Goal: Task Accomplishment & Management: Manage account settings

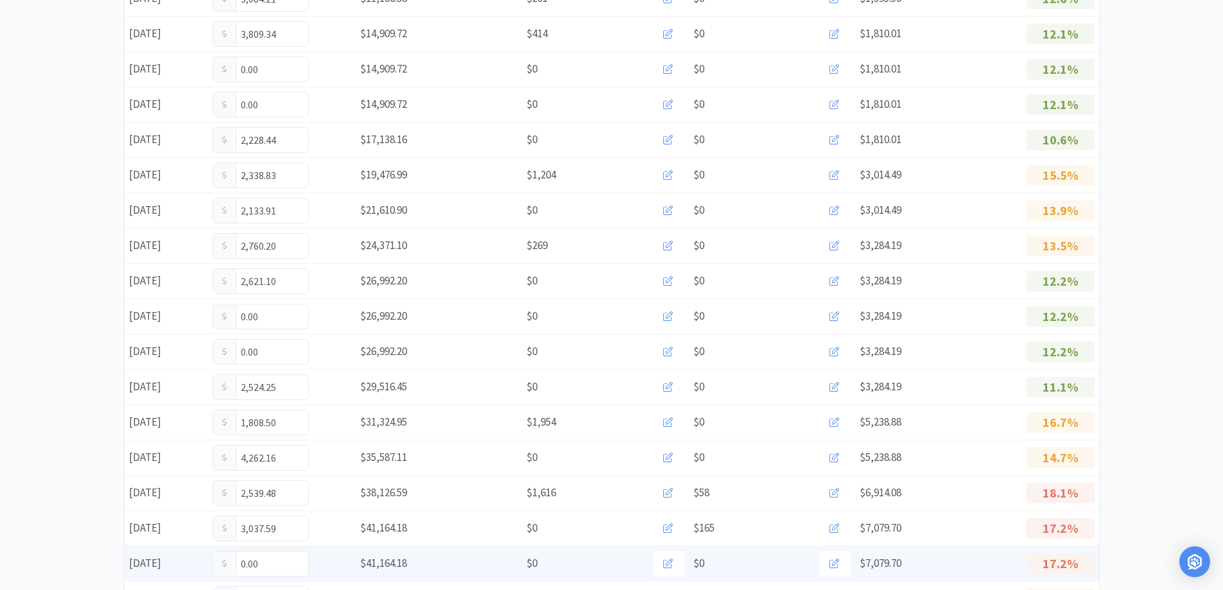
scroll to position [449, 0]
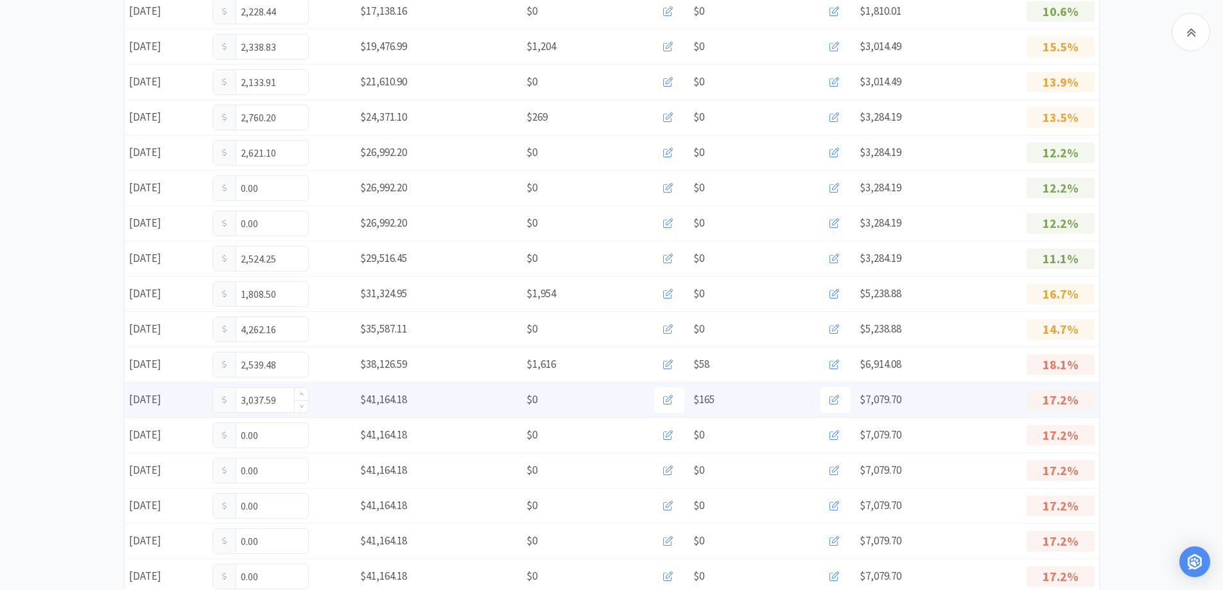
click at [286, 398] on input "3,037.59" at bounding box center [260, 400] width 95 height 24
type input "3"
type input "3,737.59"
click at [279, 404] on input "3,737.59" at bounding box center [260, 400] width 95 height 24
type input "3"
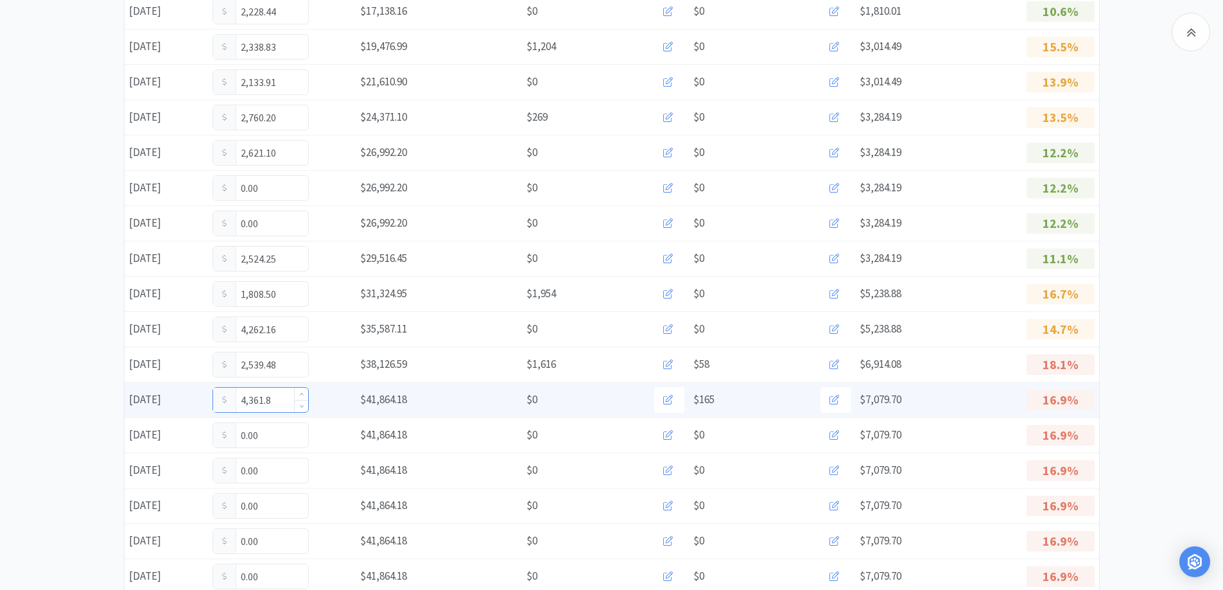
type input "4,361.84"
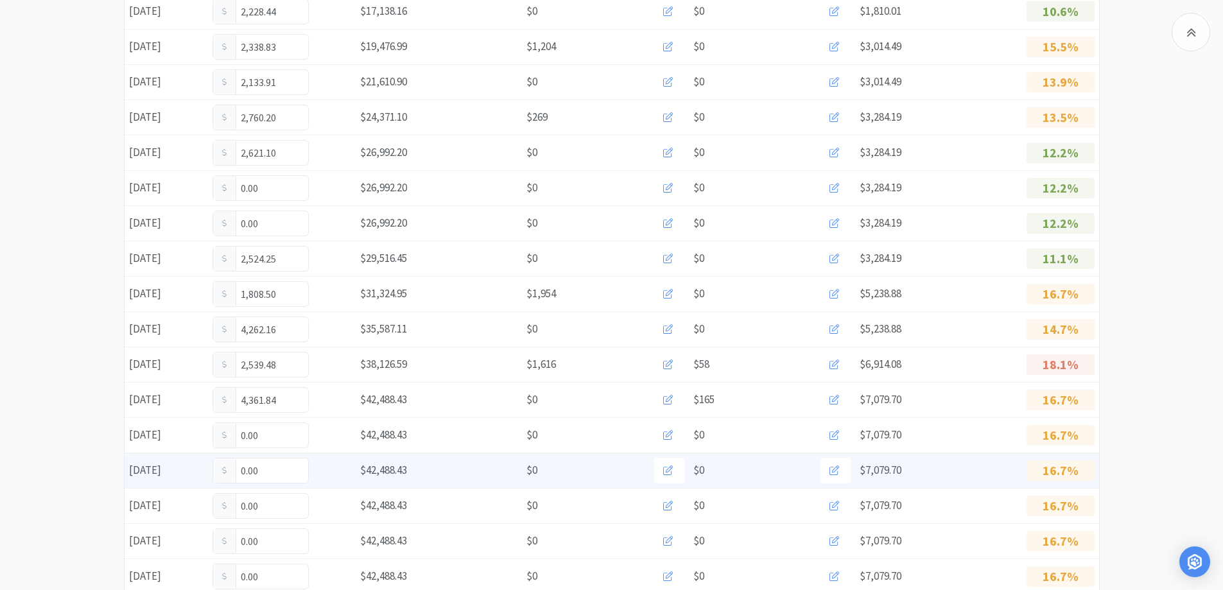
scroll to position [0, 0]
